Goal: Find specific page/section: Find specific page/section

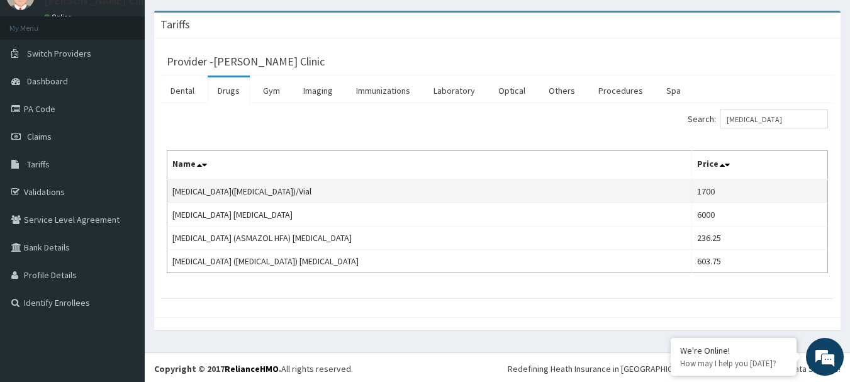
scroll to position [59, 0]
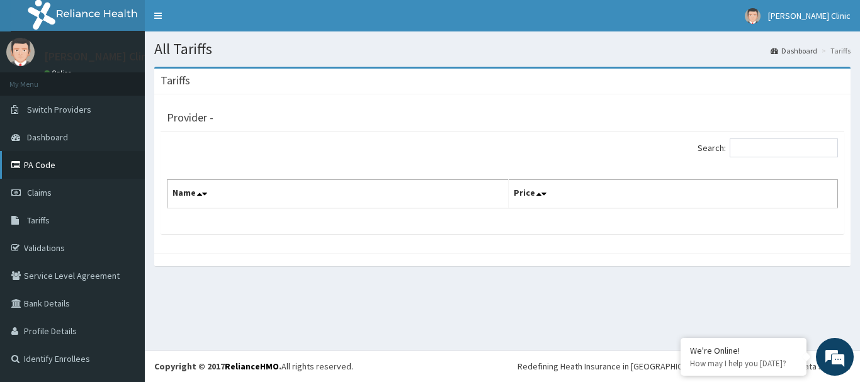
click at [40, 166] on link "PA Code" at bounding box center [72, 165] width 145 height 28
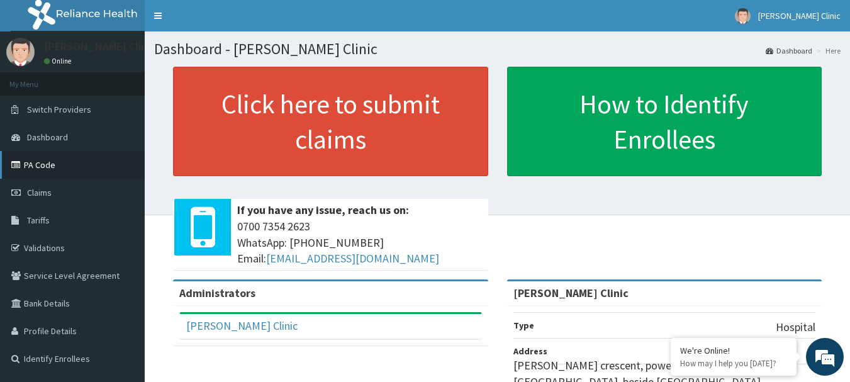
click at [42, 167] on link "PA Code" at bounding box center [72, 165] width 145 height 28
